Goal: Check status: Check status

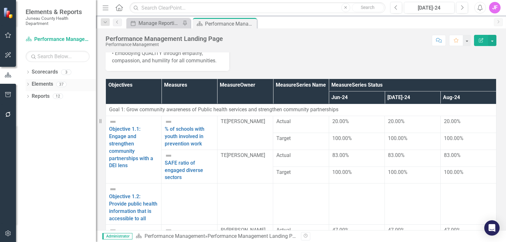
scroll to position [73, 0]
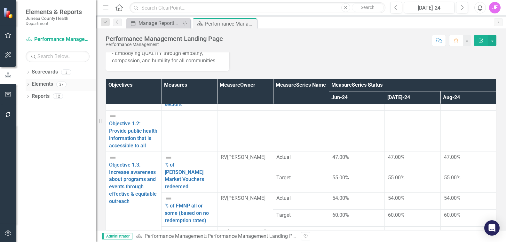
click at [41, 81] on link "Elements" at bounding box center [42, 84] width 21 height 7
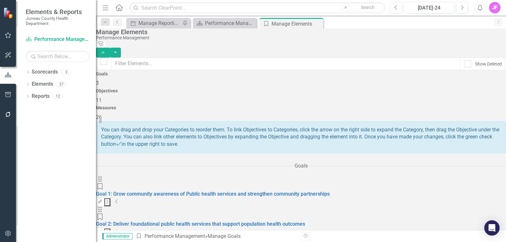
click at [457, 106] on div "Measures 26" at bounding box center [301, 113] width 410 height 15
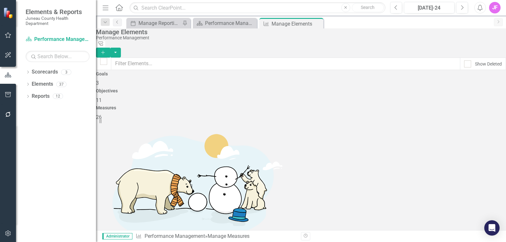
scroll to position [365, 0]
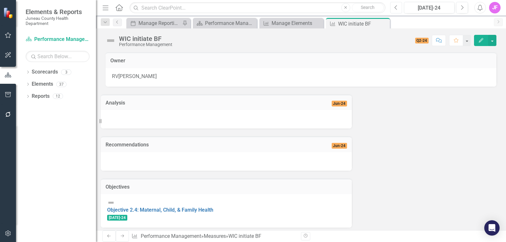
click at [397, 9] on icon "Previous" at bounding box center [396, 8] width 4 height 6
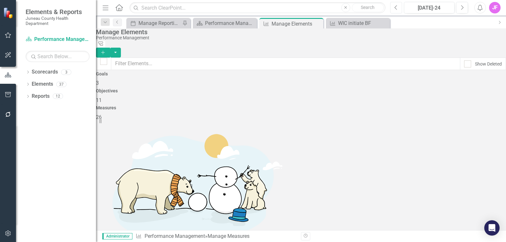
scroll to position [292, 0]
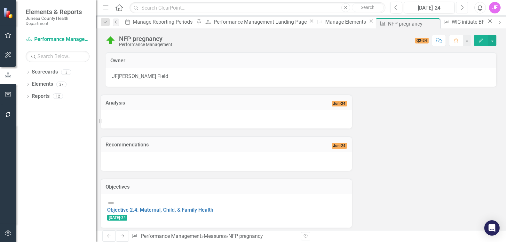
click at [463, 9] on icon "Next" at bounding box center [462, 8] width 4 height 6
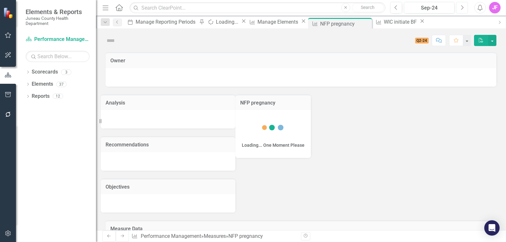
click at [463, 9] on icon "Next" at bounding box center [462, 8] width 4 height 6
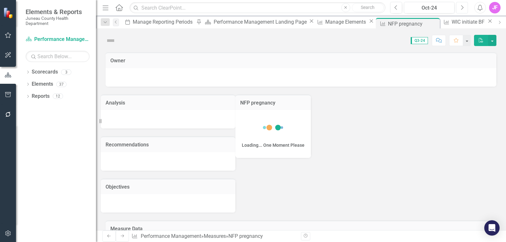
click at [463, 9] on icon "Next" at bounding box center [462, 8] width 4 height 6
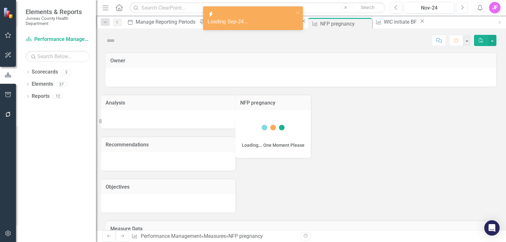
click at [463, 9] on icon "Next" at bounding box center [462, 8] width 4 height 6
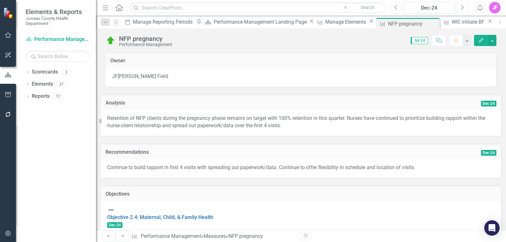
click at [463, 9] on icon "Next" at bounding box center [462, 8] width 4 height 6
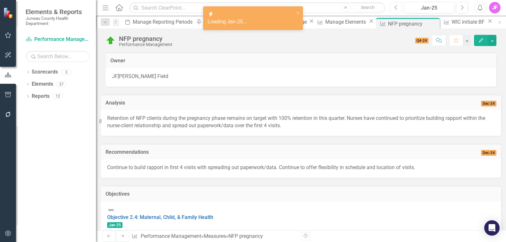
click at [394, 6] on icon "Previous" at bounding box center [396, 8] width 4 height 6
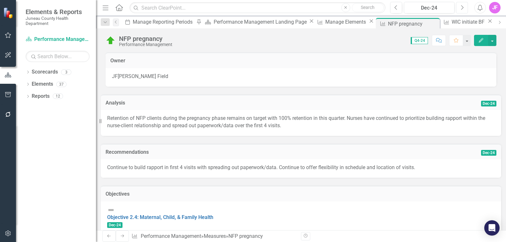
click at [462, 8] on icon "Next" at bounding box center [462, 8] width 4 height 6
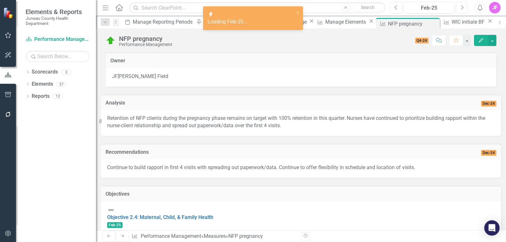
click at [462, 8] on icon "Next" at bounding box center [462, 8] width 4 height 6
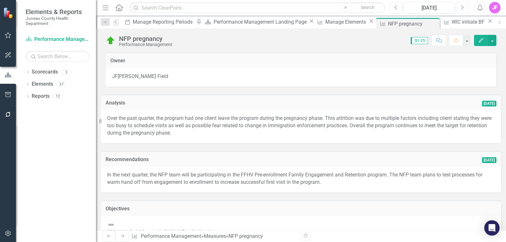
click at [462, 8] on icon "Next" at bounding box center [462, 8] width 4 height 6
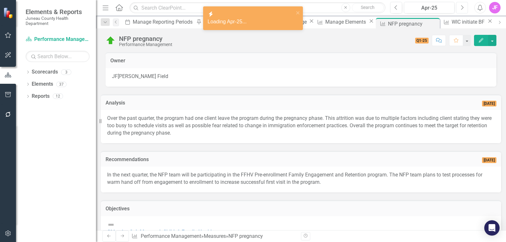
click at [462, 8] on icon "Next" at bounding box center [462, 8] width 4 height 6
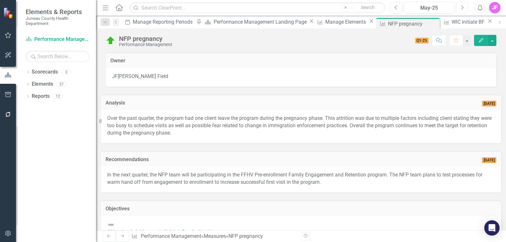
click at [462, 8] on icon "Next" at bounding box center [462, 8] width 4 height 6
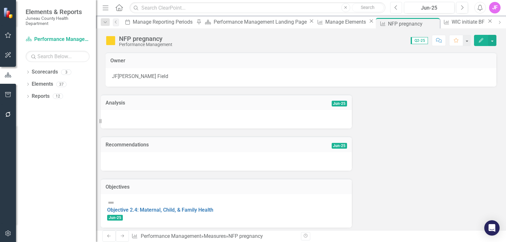
click at [397, 6] on icon "Previous" at bounding box center [396, 8] width 4 height 6
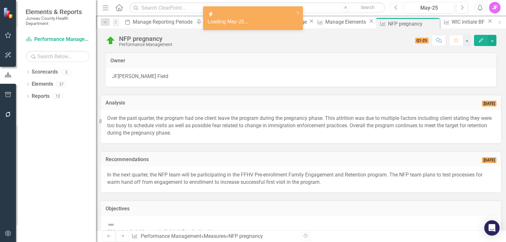
click at [397, 6] on icon "Previous" at bounding box center [396, 8] width 4 height 6
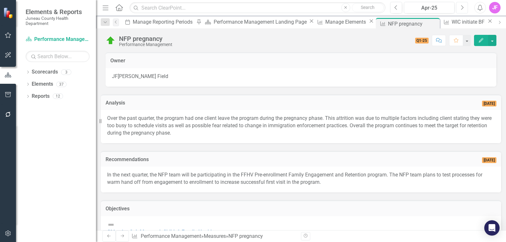
click at [463, 9] on icon "Next" at bounding box center [462, 8] width 4 height 6
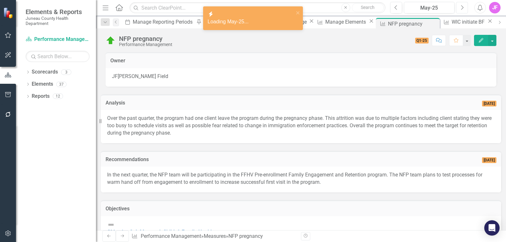
click at [463, 9] on icon "Next" at bounding box center [462, 8] width 4 height 6
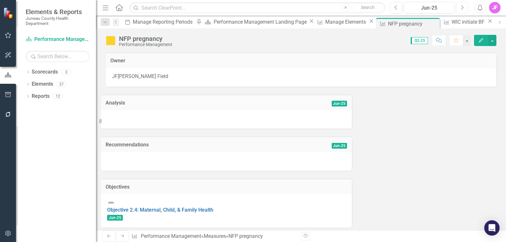
click at [464, 8] on button "Next" at bounding box center [462, 8] width 12 height 12
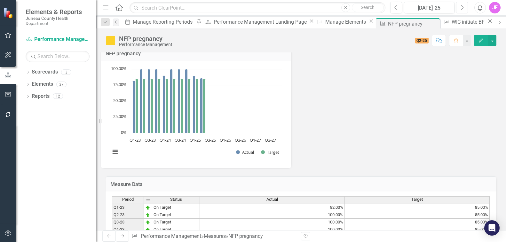
scroll to position [193, 0]
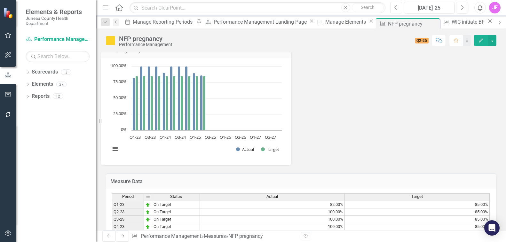
click at [398, 8] on button "Previous" at bounding box center [396, 8] width 12 height 12
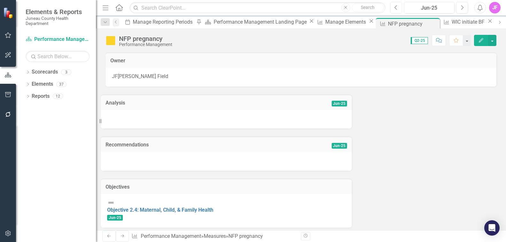
click at [396, 10] on button "Previous" at bounding box center [396, 8] width 12 height 12
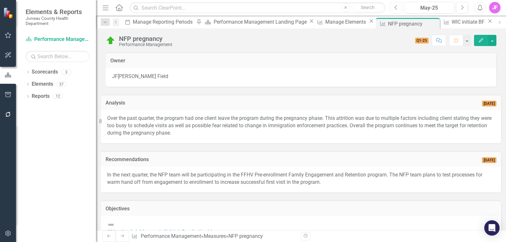
click at [396, 10] on button "Previous" at bounding box center [396, 8] width 12 height 12
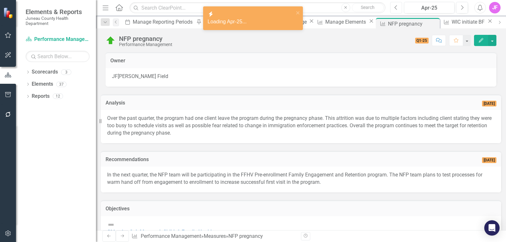
click at [396, 10] on button "Previous" at bounding box center [396, 8] width 12 height 12
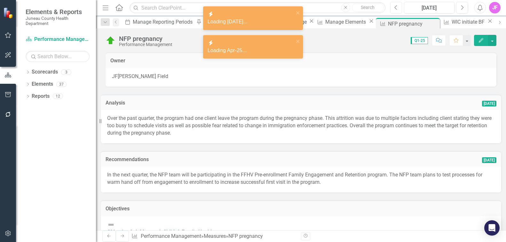
click at [396, 10] on button "Previous" at bounding box center [396, 8] width 12 height 12
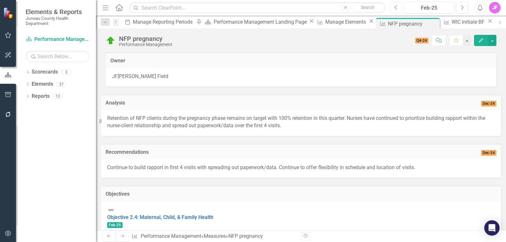
click at [396, 10] on button "Previous" at bounding box center [396, 8] width 12 height 12
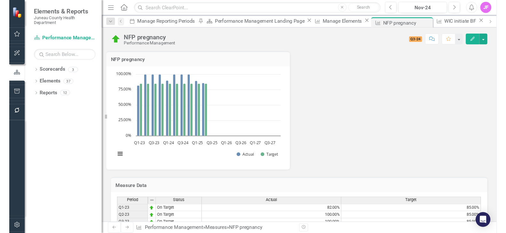
scroll to position [193, 0]
